Goal: Transaction & Acquisition: Purchase product/service

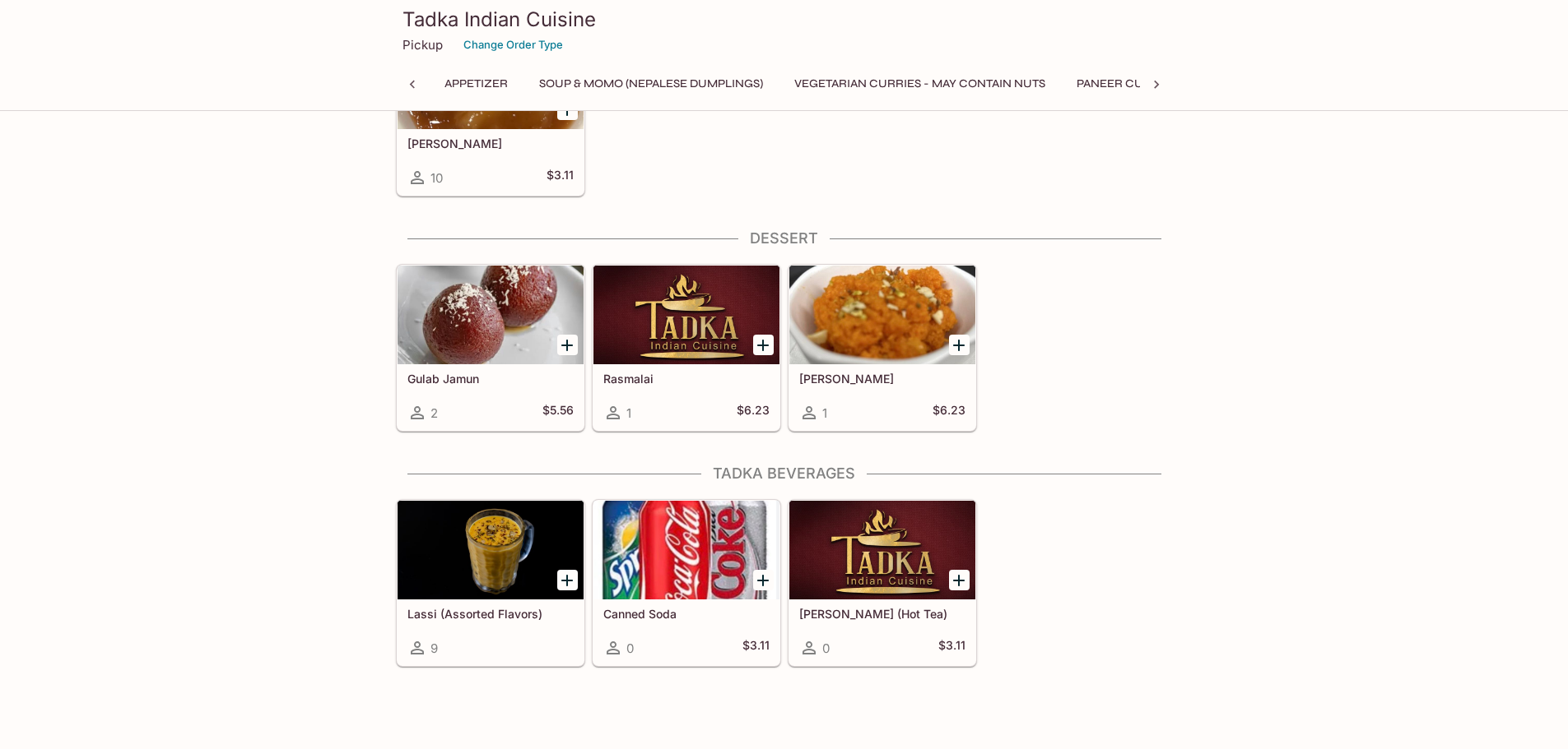
scroll to position [0, 784]
click at [508, 48] on button "Change Order Type" at bounding box center [513, 45] width 114 height 25
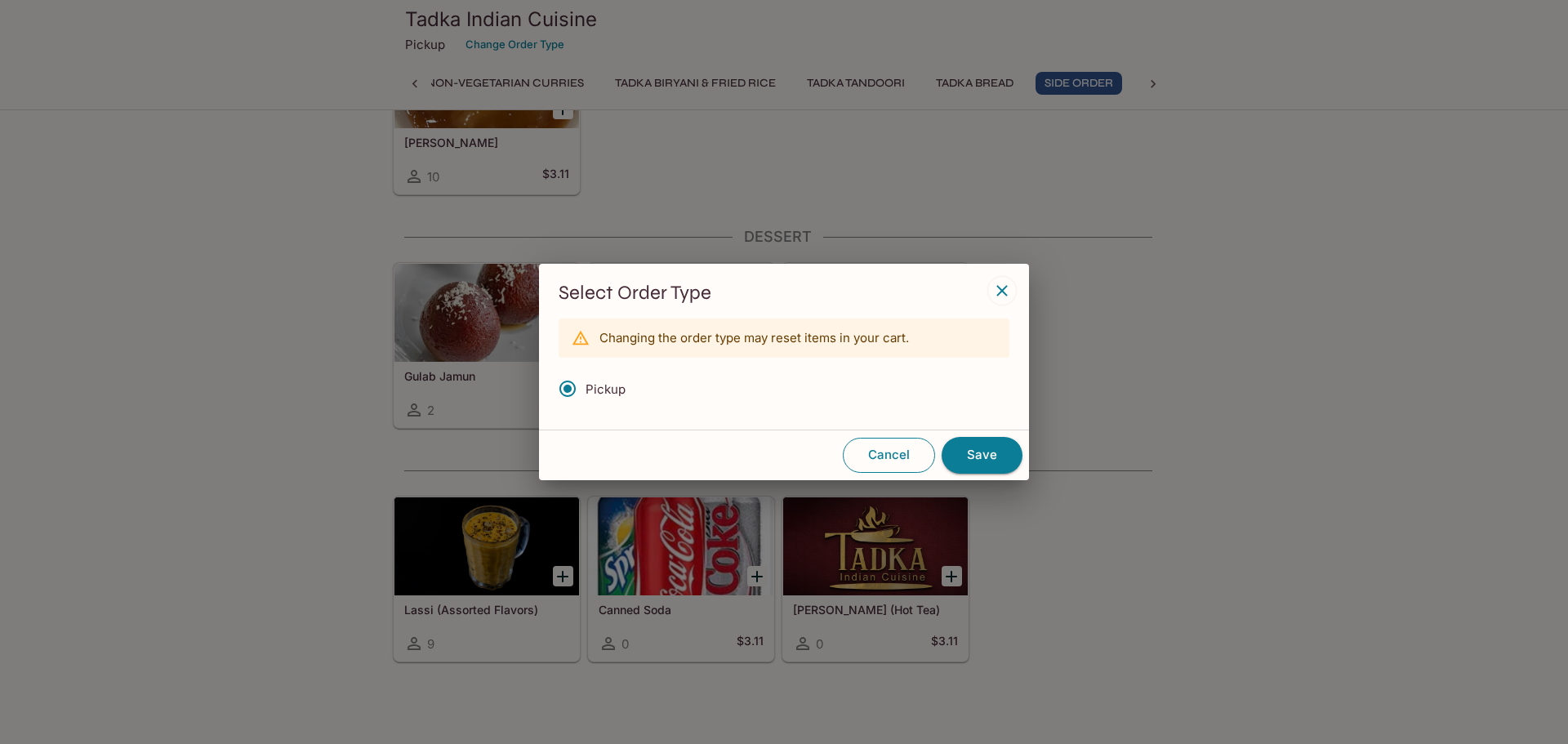
click at [892, 458] on button "Cancel" at bounding box center [888, 455] width 92 height 34
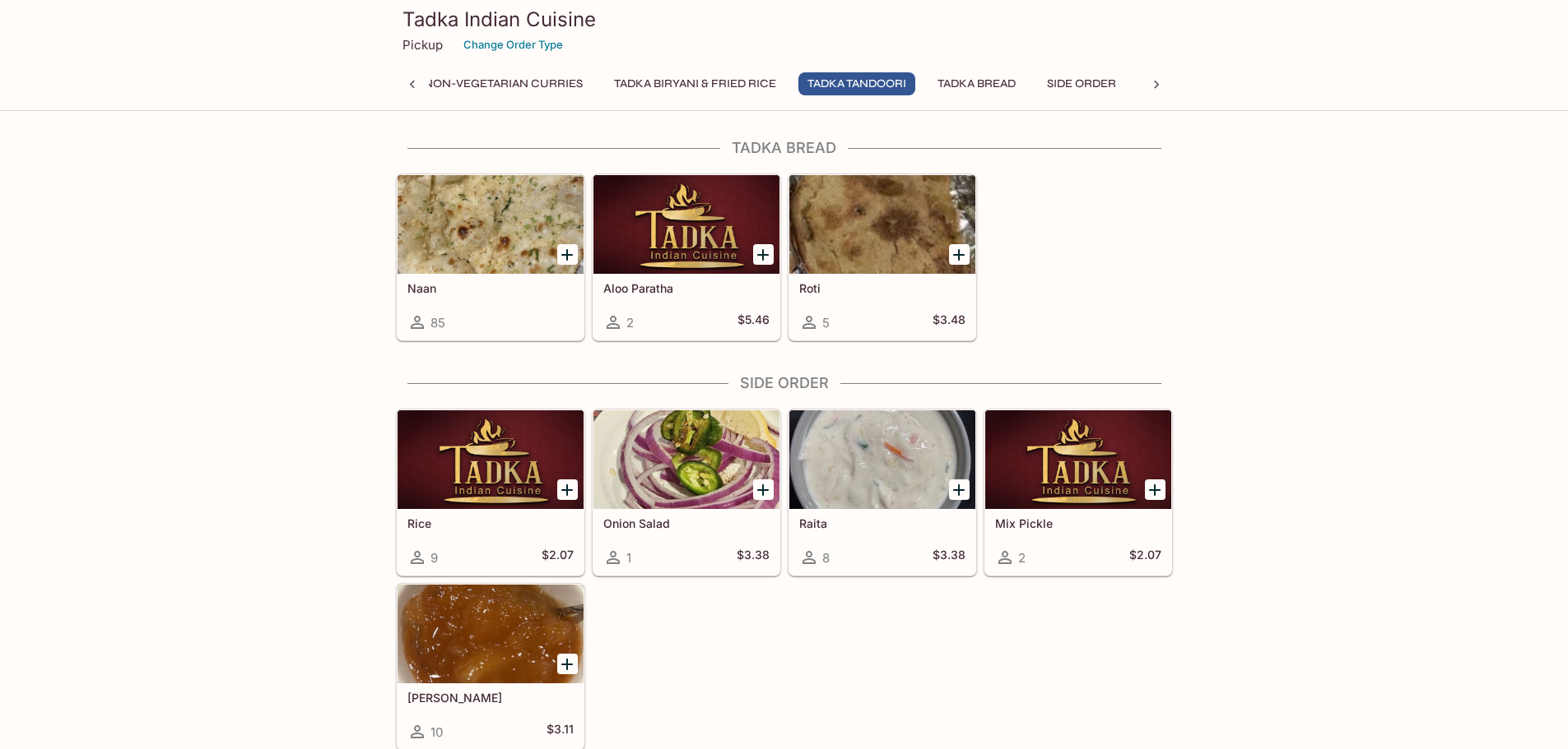
scroll to position [2921, 0]
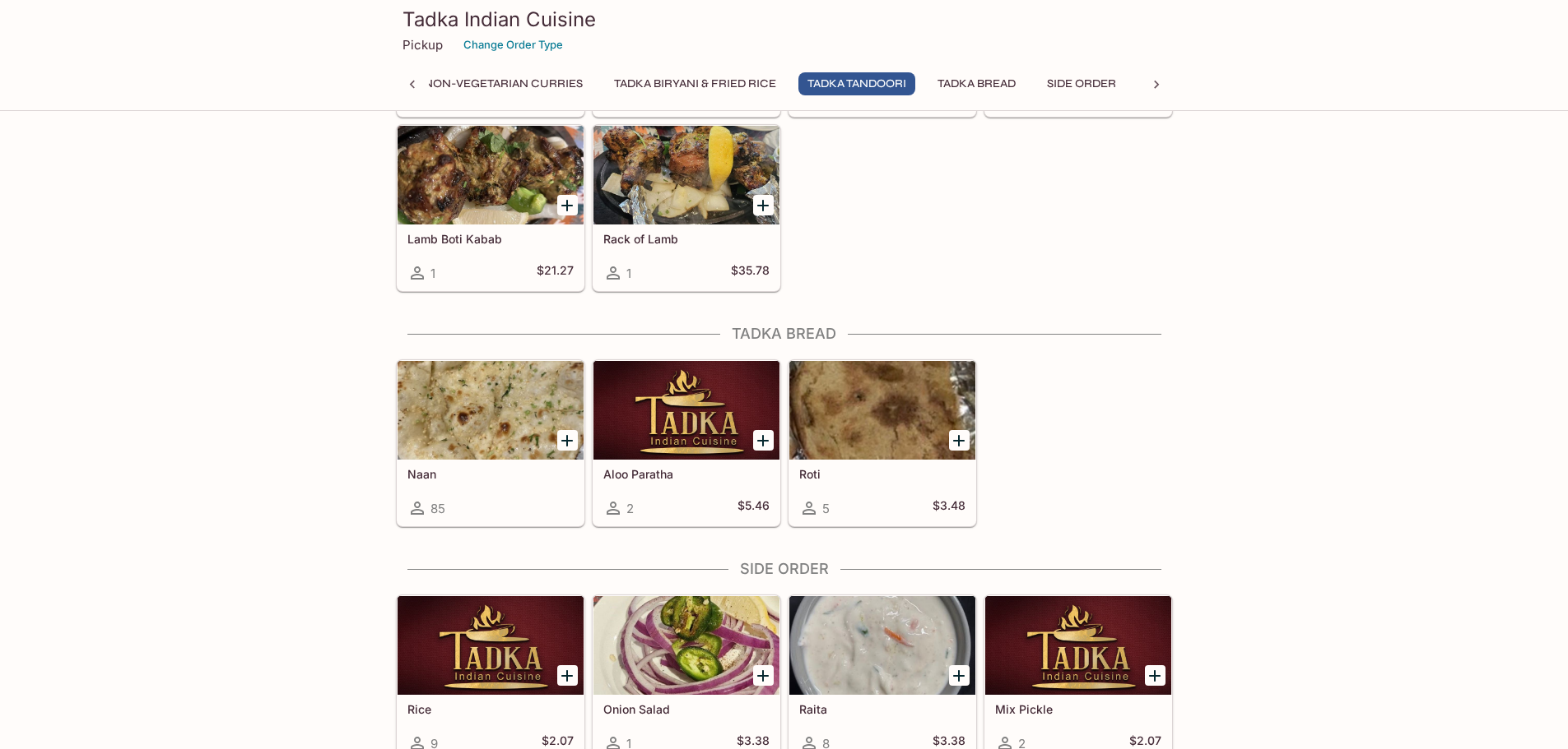
click at [436, 478] on h5 "Naan" at bounding box center [490, 474] width 166 height 14
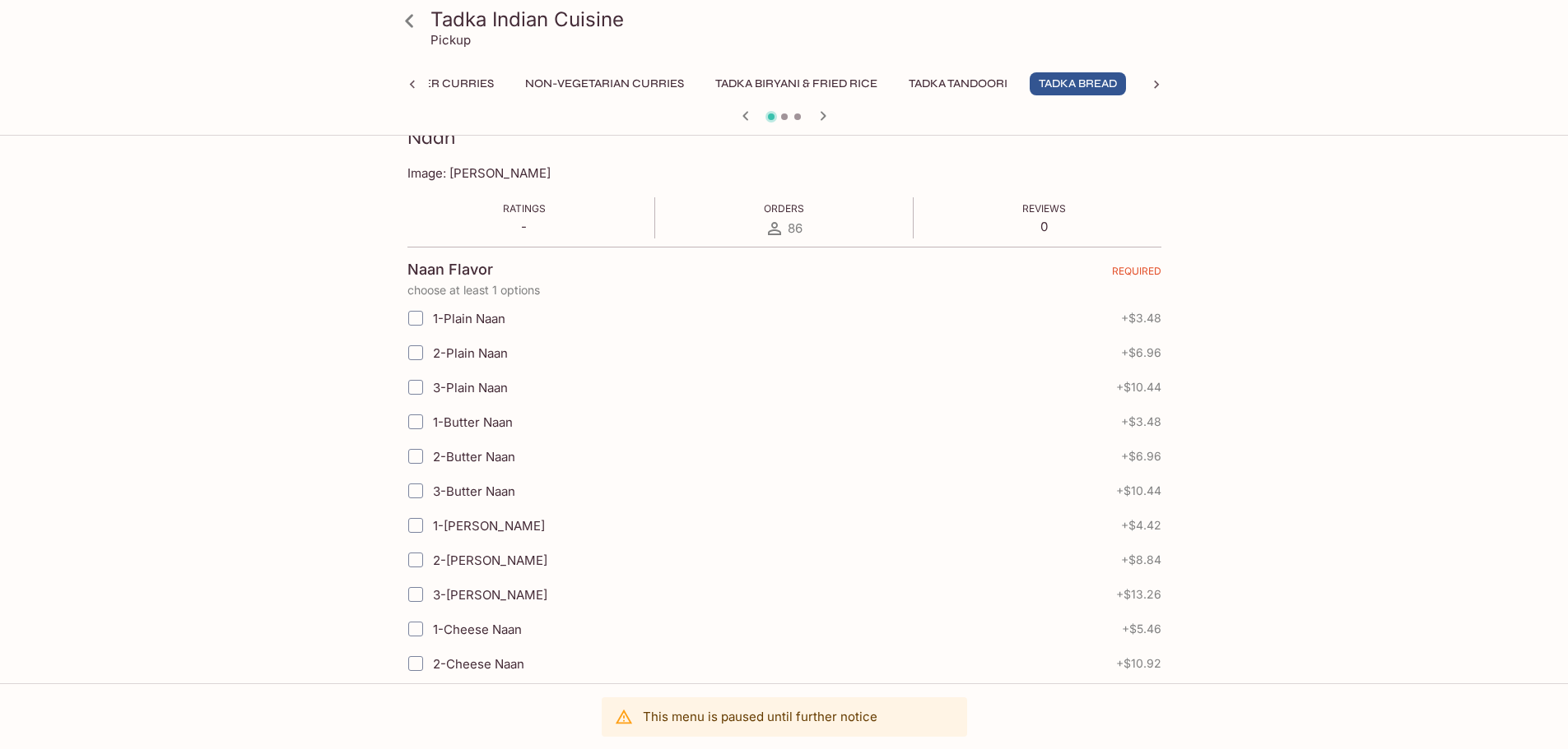
scroll to position [329, 0]
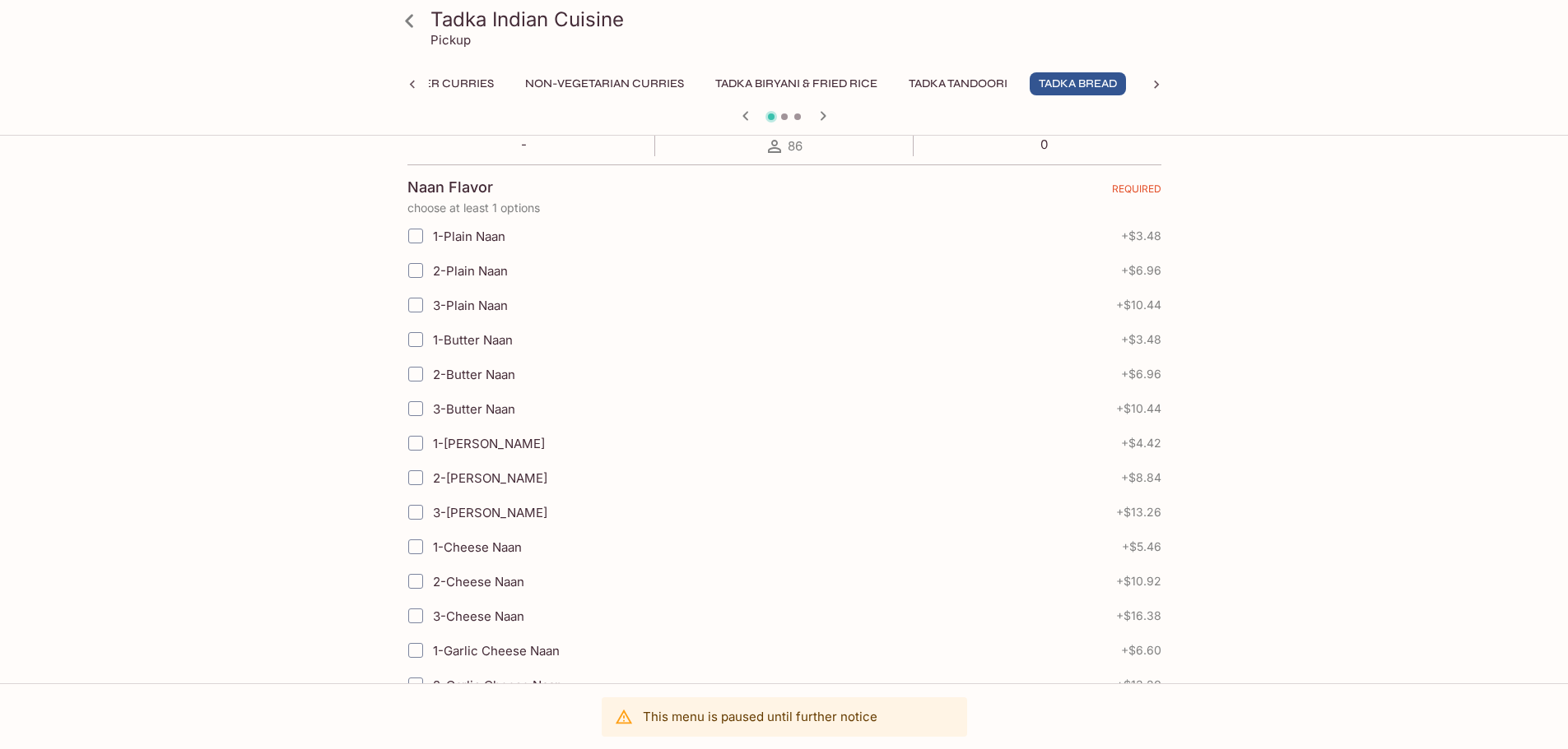
click at [415, 514] on input "3-[PERSON_NAME]" at bounding box center [416, 513] width 33 height 33
checkbox input "true"
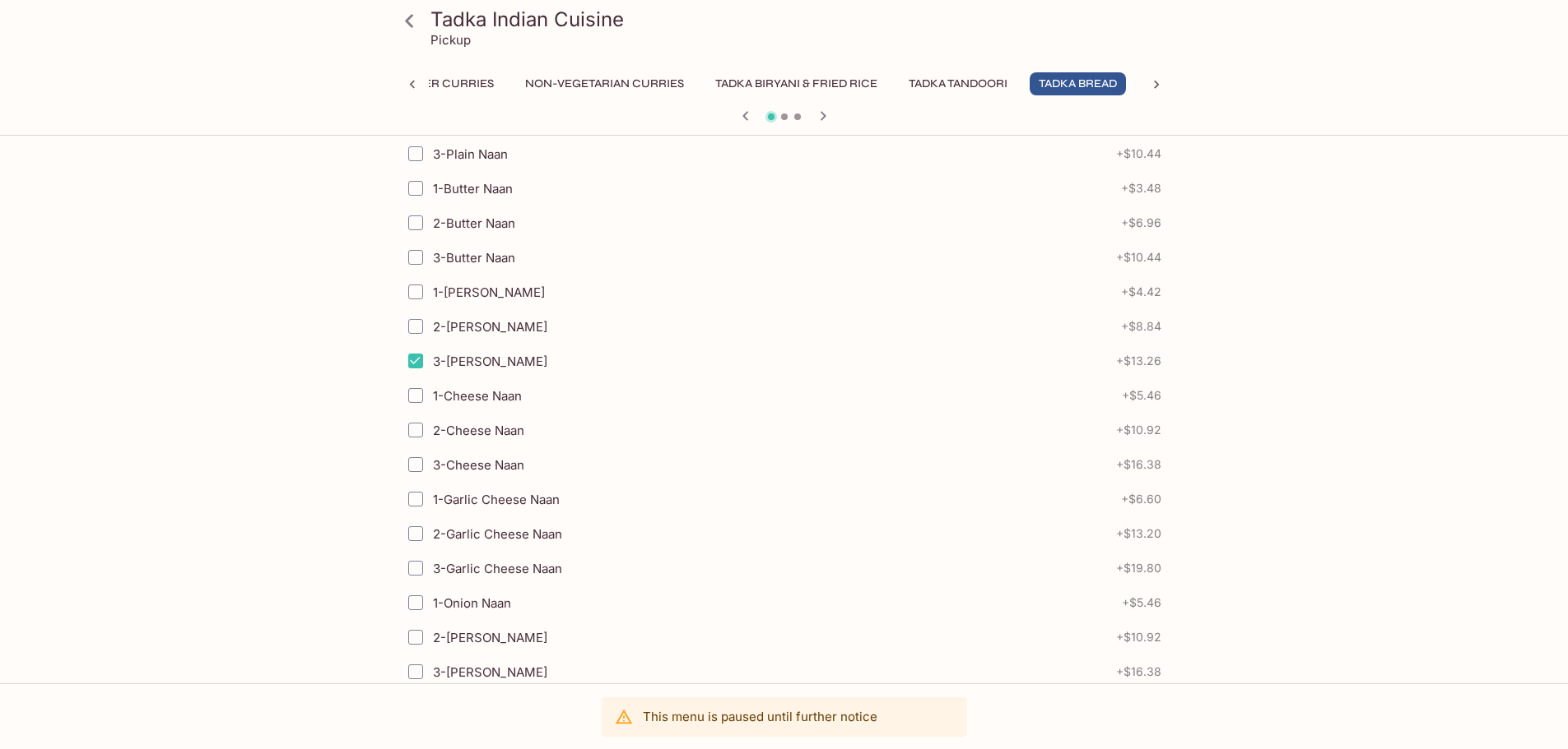
scroll to position [493, 0]
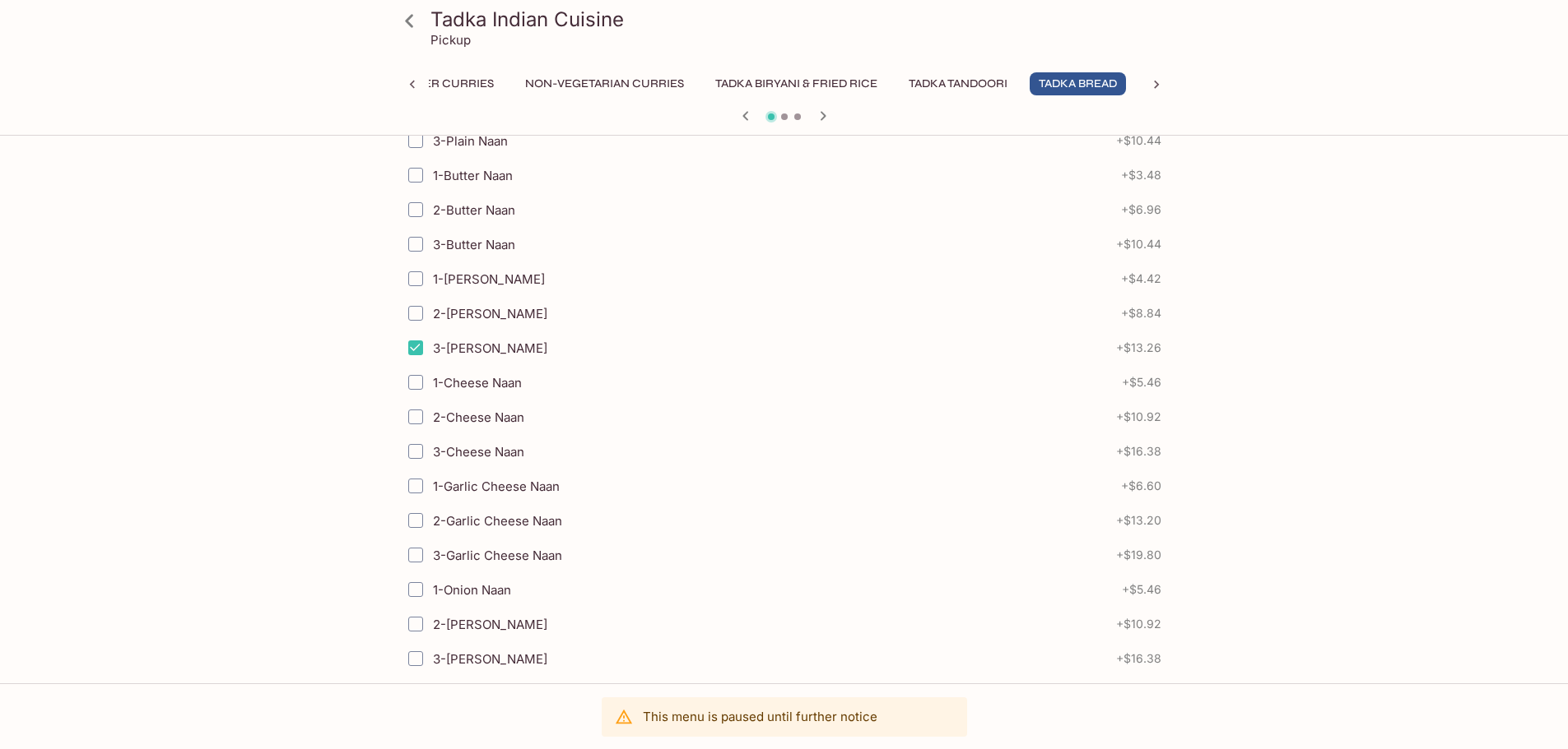
click at [420, 562] on input "3-Garlic Cheese Naan" at bounding box center [416, 556] width 33 height 33
checkbox input "true"
click at [420, 352] on input "3-[PERSON_NAME]" at bounding box center [416, 348] width 33 height 33
checkbox input "false"
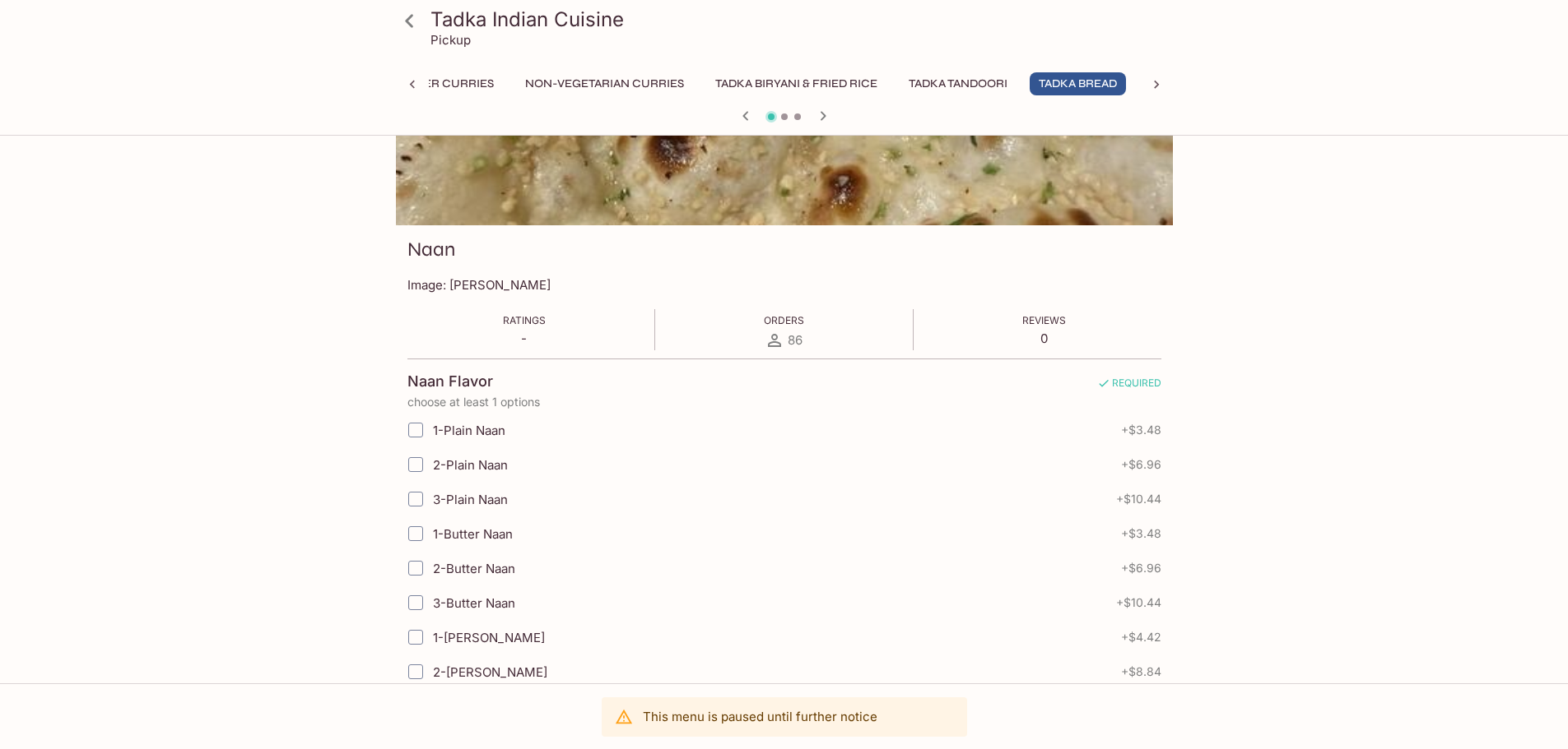
scroll to position [0, 0]
